Goal: Information Seeking & Learning: Learn about a topic

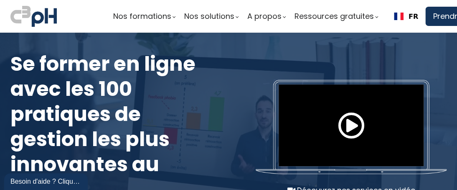
click at [327, 3] on section "Nos formations Parcours gestionnaire Parcours employés Nos formations e-learning" at bounding box center [228, 16] width 457 height 33
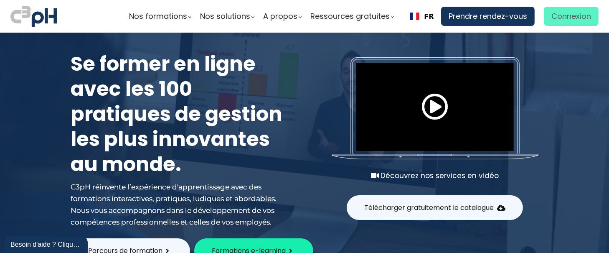
click at [457, 20] on span "Connexion" at bounding box center [572, 16] width 40 height 13
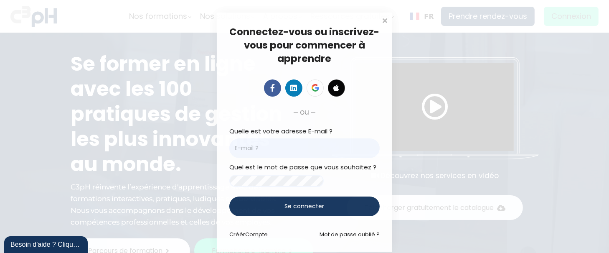
click at [457, 20] on body "Nos formations Parcours gestionnaire Parcours employés" at bounding box center [304, 126] width 609 height 253
click at [312, 132] on div "Quelle est votre adresse E-mail ?" at bounding box center [304, 142] width 150 height 32
click at [303, 162] on div "Quel est le mot de passe que vous souhaitez ?" at bounding box center [304, 174] width 150 height 24
click at [276, 152] on input "email" at bounding box center [304, 148] width 150 height 20
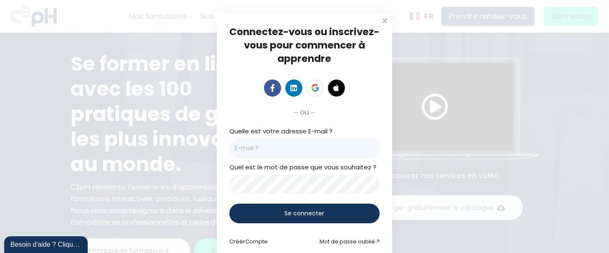
type input "jessica.st-georges@et.eurofinsca.com"
click at [303, 189] on span "Se connecter" at bounding box center [305, 213] width 40 height 9
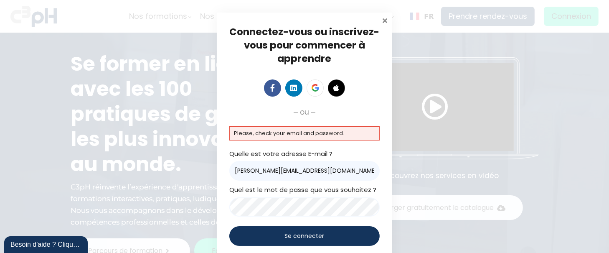
click at [384, 19] on span at bounding box center [385, 19] width 8 height 8
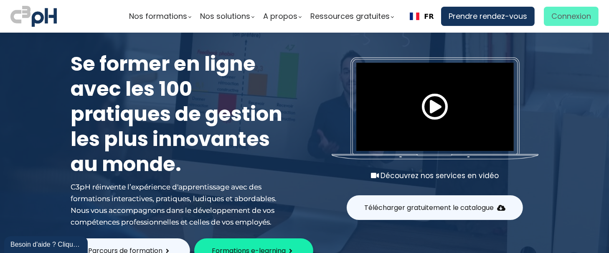
click at [457, 14] on span "Connexion" at bounding box center [572, 16] width 40 height 13
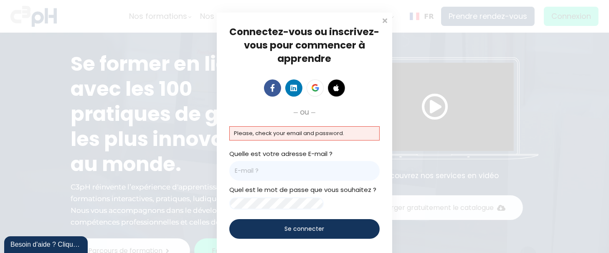
click at [292, 167] on input "email" at bounding box center [304, 171] width 150 height 20
type input "jessica.st-georges@et.eurofinsca.com"
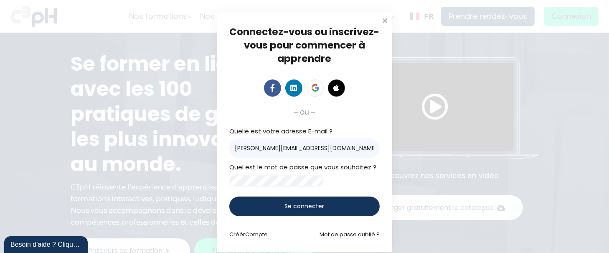
click at [326, 189] on div "Se connecter" at bounding box center [304, 206] width 150 height 20
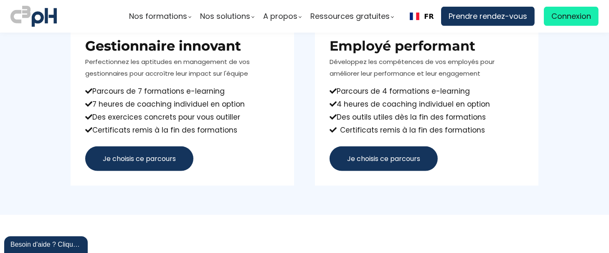
scroll to position [553, 0]
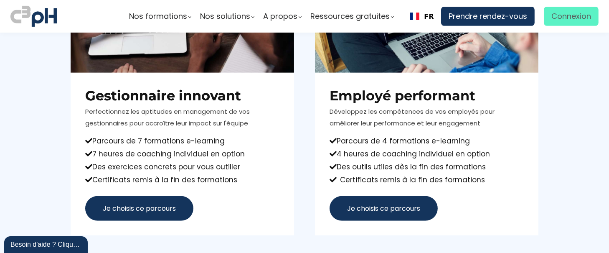
click at [457, 15] on span "Connexion" at bounding box center [572, 16] width 40 height 13
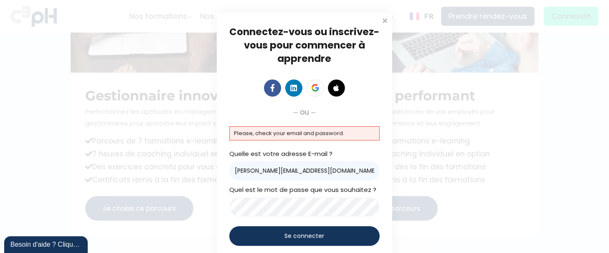
click at [160, 189] on div "Connectez-vous ou inscrivez-vous pour commencer à apprendre Connectez-vous pour…" at bounding box center [304, 147] width 609 height 294
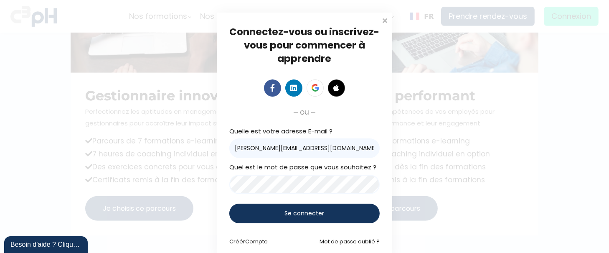
click at [306, 189] on span "Se connecter" at bounding box center [305, 213] width 40 height 9
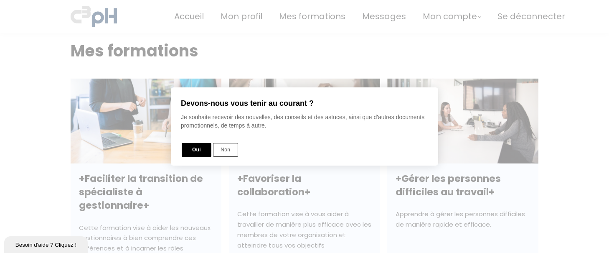
drag, startPoint x: 608, startPoint y: 56, endPoint x: 204, endPoint y: 134, distance: 412.1
click at [608, 71] on div at bounding box center [304, 126] width 609 height 336
click at [224, 151] on button "Non" at bounding box center [225, 150] width 25 height 14
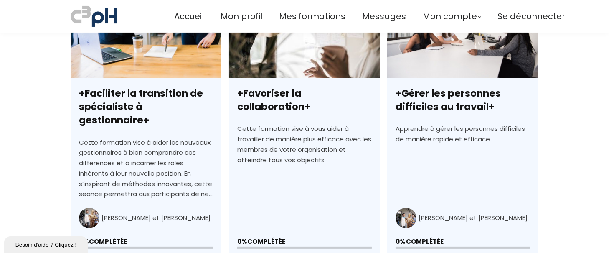
scroll to position [318, 0]
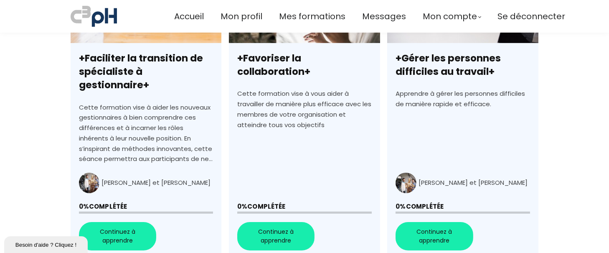
click at [117, 220] on link "+Faciliter la transition de spécialiste à gestionnaire+" at bounding box center [146, 108] width 151 height 300
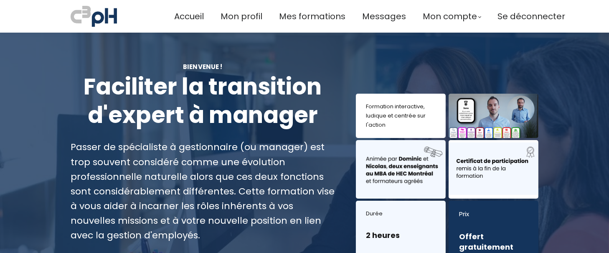
click at [278, 126] on h1 "Faciliter la transition d'expert à manager" at bounding box center [203, 101] width 265 height 56
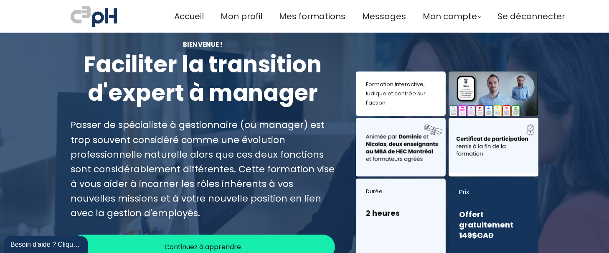
scroll to position [89, 0]
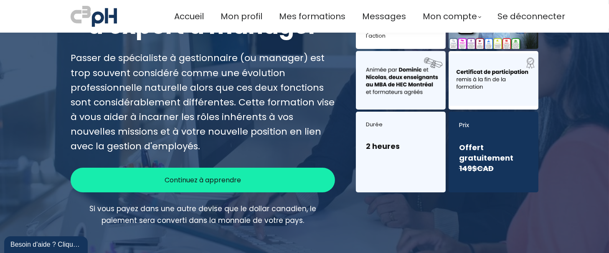
click at [246, 176] on div "Continuez à apprendre" at bounding box center [203, 180] width 265 height 25
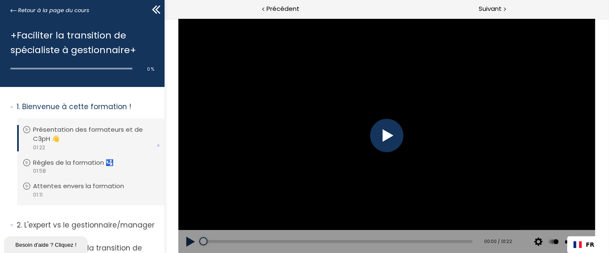
click at [391, 131] on div at bounding box center [386, 135] width 33 height 33
click at [387, 135] on div at bounding box center [386, 135] width 33 height 33
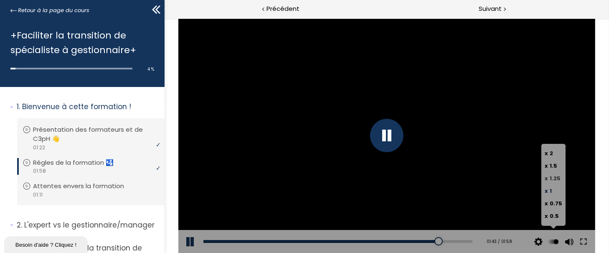
click at [555, 176] on span "1.25" at bounding box center [555, 178] width 11 height 8
click at [164, 18] on input "x 1.25" at bounding box center [164, 18] width 0 height 0
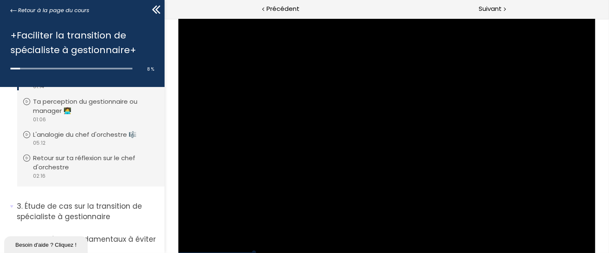
scroll to position [185, 0]
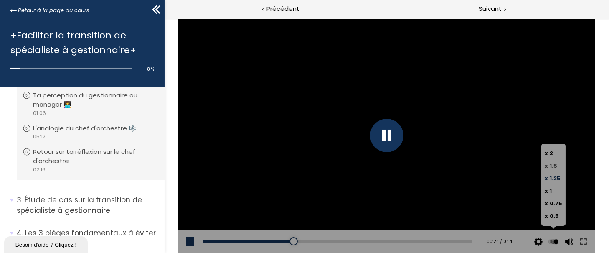
click at [555, 163] on span "1.5" at bounding box center [554, 166] width 8 height 8
click at [164, 18] on input "x 1.5" at bounding box center [164, 18] width 0 height 0
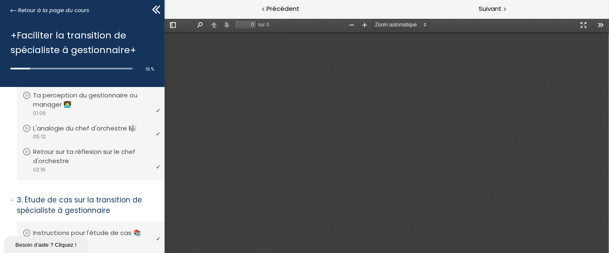
type input "1"
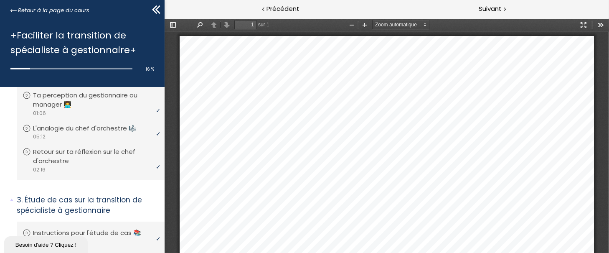
scroll to position [4, 0]
